Goal: Information Seeking & Learning: Learn about a topic

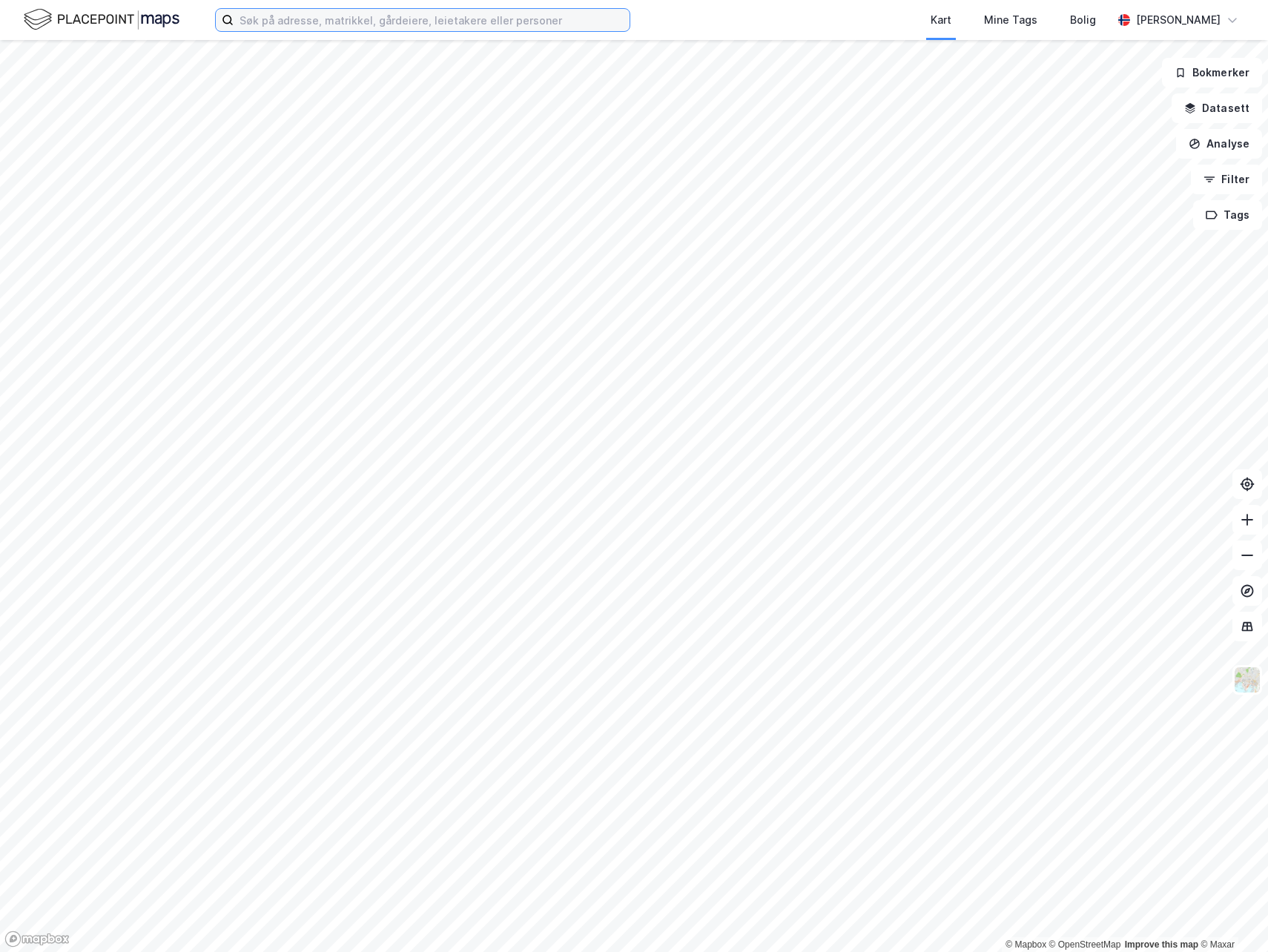
click at [408, 23] on input at bounding box center [432, 20] width 396 height 23
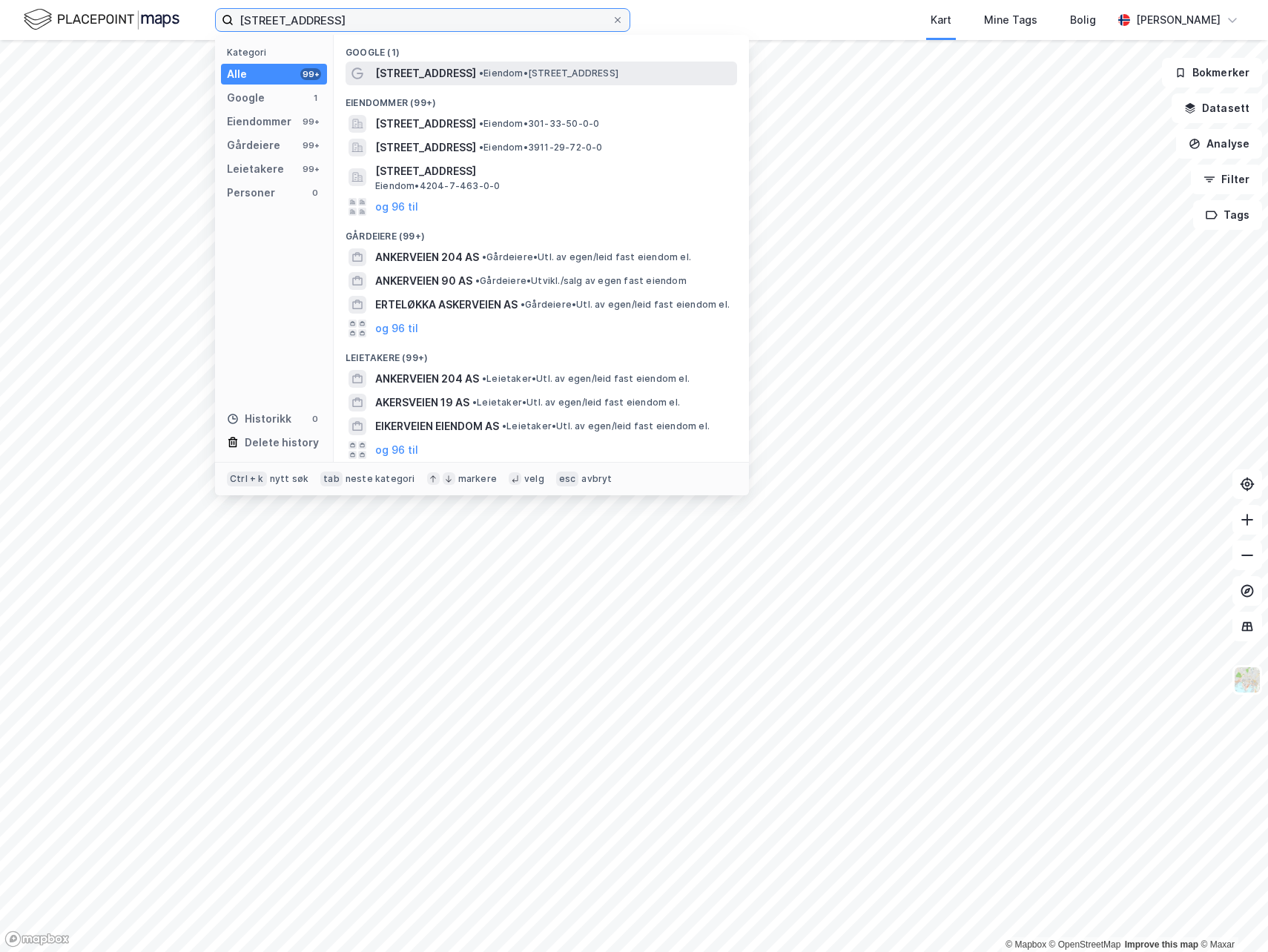
type input "[STREET_ADDRESS]"
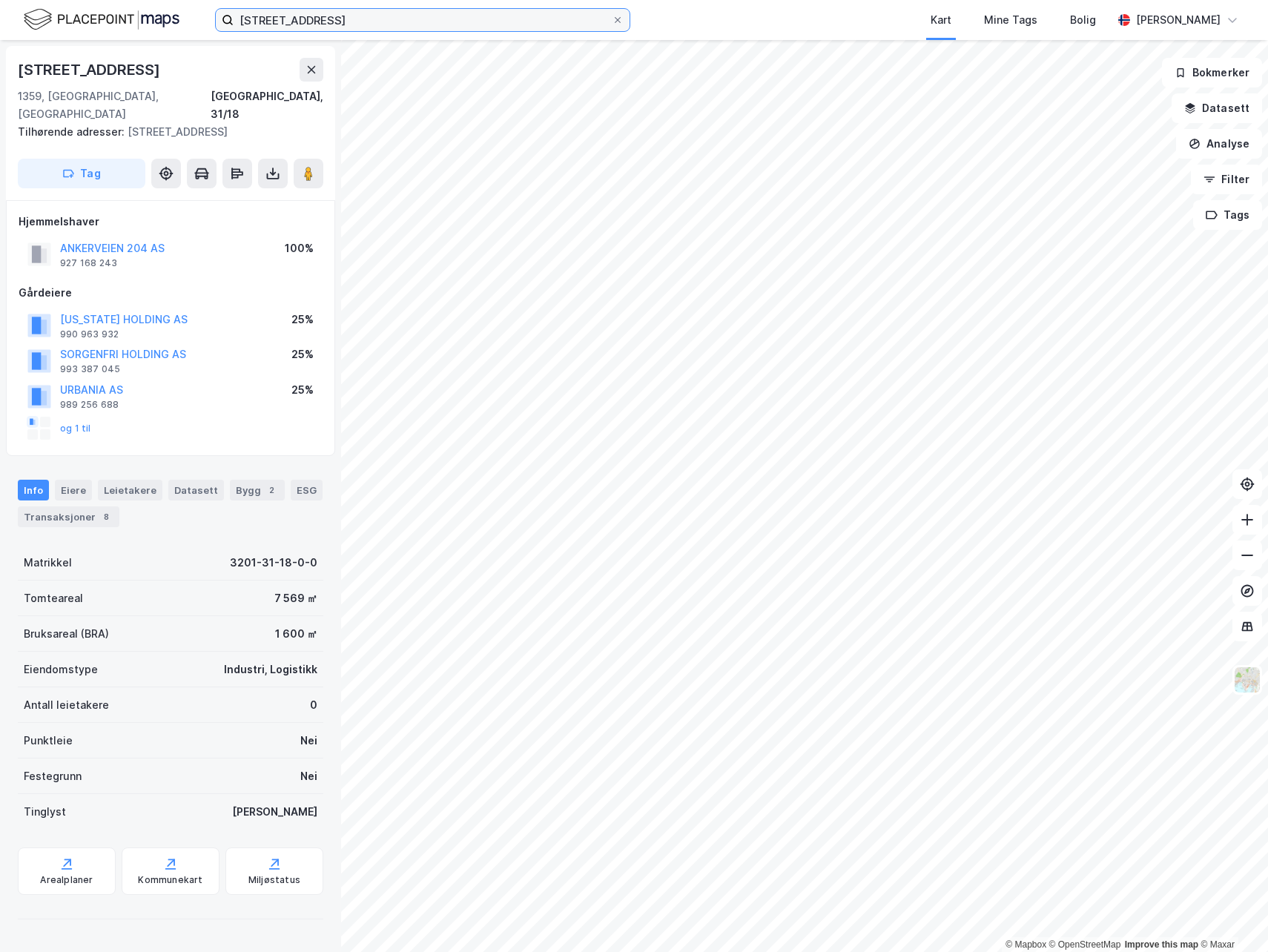
click at [409, 23] on input "[STREET_ADDRESS]" at bounding box center [423, 20] width 379 height 23
click at [461, 23] on input "[STREET_ADDRESS]" at bounding box center [423, 20] width 379 height 23
click at [620, 17] on icon at bounding box center [618, 20] width 9 height 9
click at [612, 17] on input "[STREET_ADDRESS]" at bounding box center [423, 20] width 379 height 23
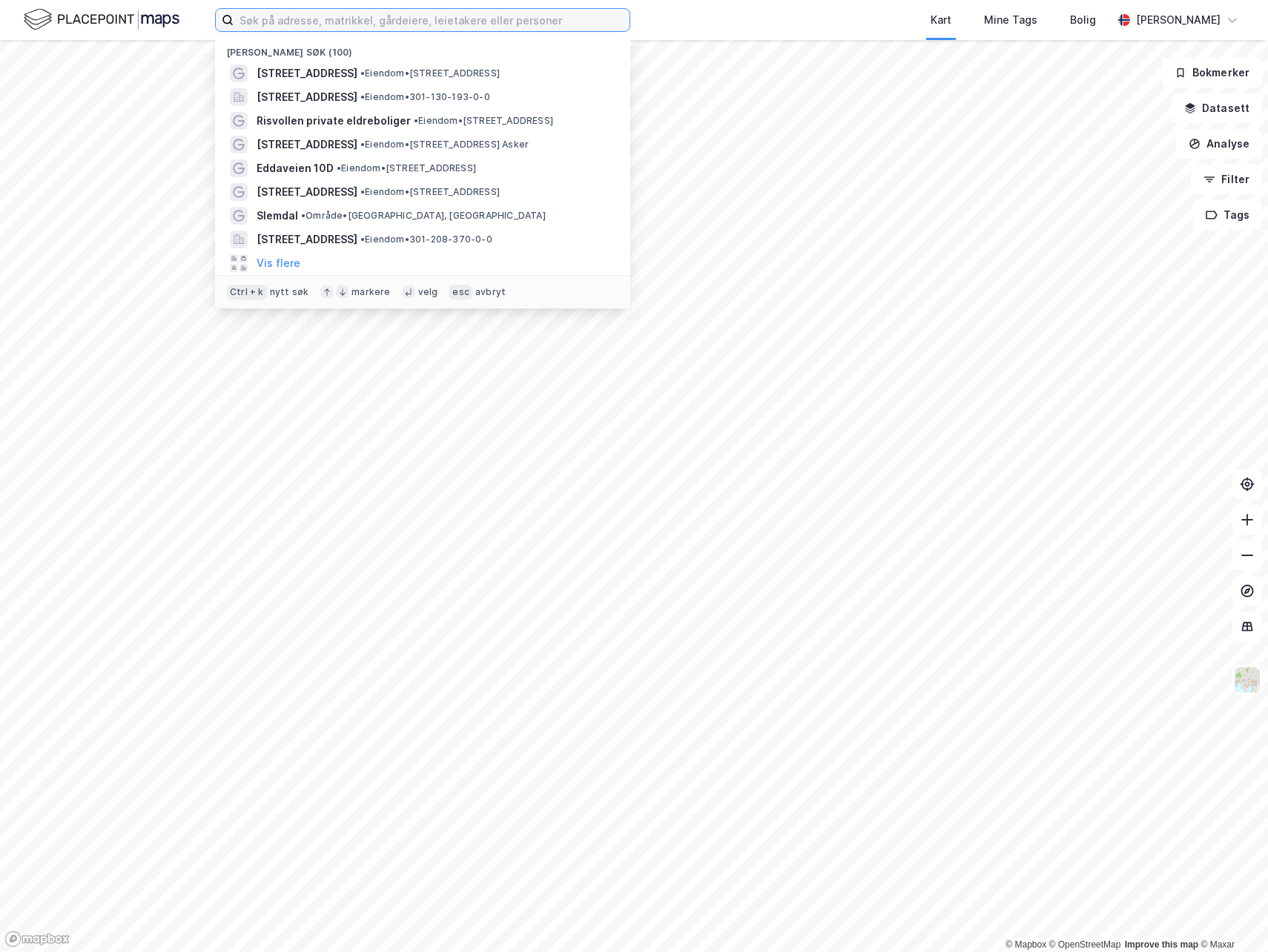
click at [573, 18] on input at bounding box center [432, 20] width 396 height 23
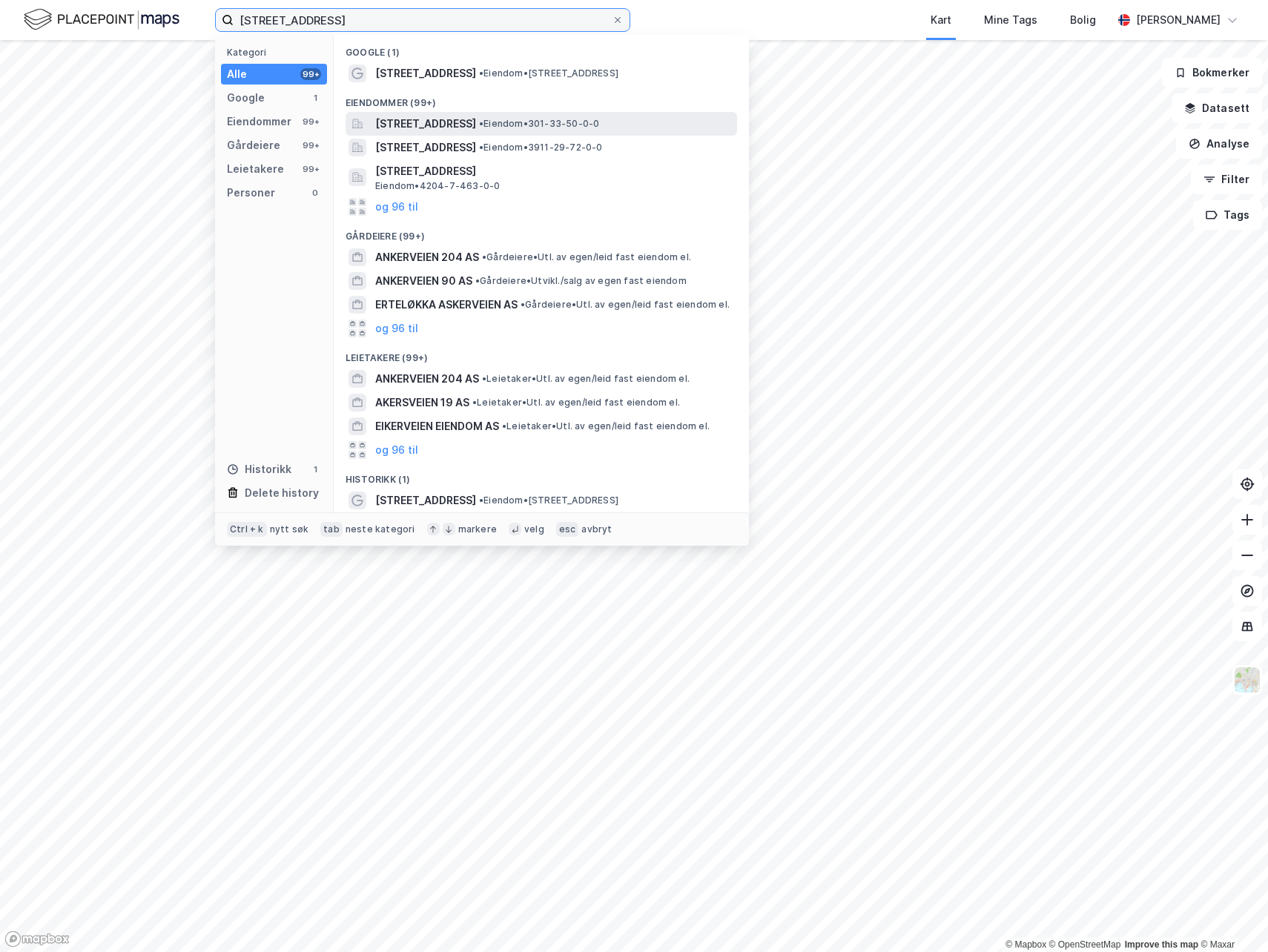
type input "[STREET_ADDRESS]"
